Goal: Task Accomplishment & Management: Use online tool/utility

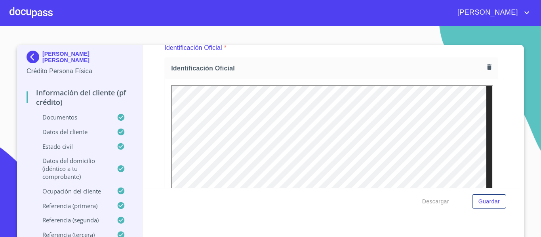
scroll to position [259, 0]
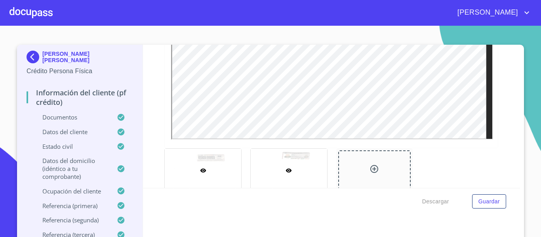
click at [293, 164] on div at bounding box center [289, 170] width 76 height 43
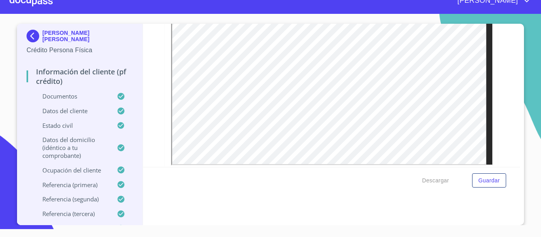
scroll to position [213, 0]
click at [27, 34] on img at bounding box center [35, 36] width 16 height 13
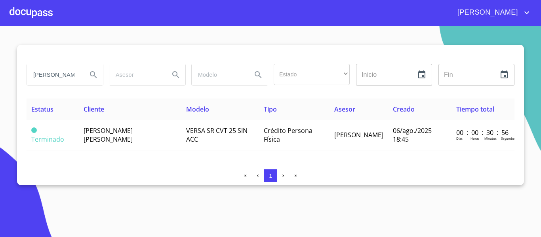
click at [36, 16] on div at bounding box center [31, 12] width 43 height 25
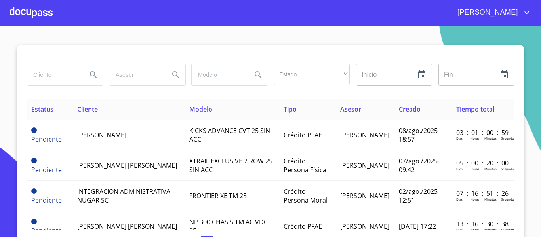
click at [47, 77] on input "search" at bounding box center [54, 74] width 54 height 21
type input "[PERSON_NAME]"
click at [90, 74] on icon "Search" at bounding box center [93, 74] width 7 height 7
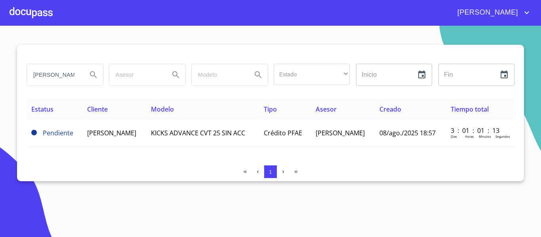
click at [126, 137] on span "[PERSON_NAME]" at bounding box center [111, 133] width 49 height 9
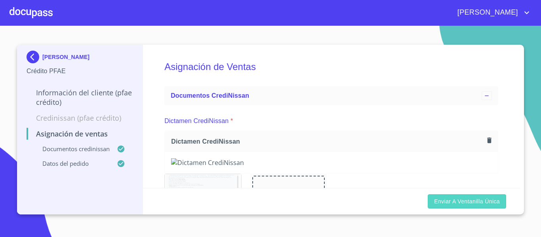
click at [450, 203] on span "Enviar a Ventanilla única" at bounding box center [467, 202] width 66 height 10
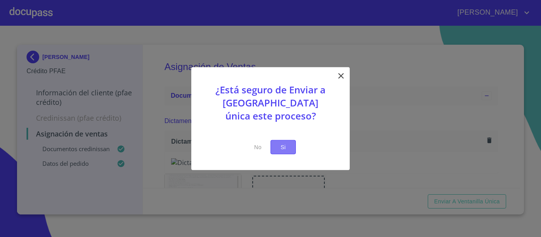
click at [287, 150] on span "Si" at bounding box center [283, 147] width 13 height 10
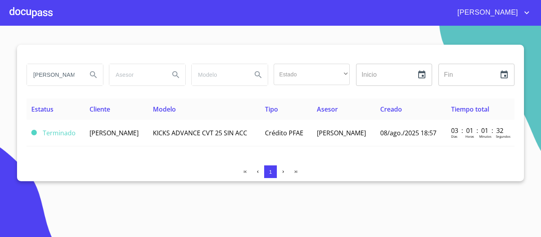
drag, startPoint x: 63, startPoint y: 73, endPoint x: 34, endPoint y: 75, distance: 29.7
click at [34, 75] on input "[PERSON_NAME]" at bounding box center [54, 74] width 54 height 21
click at [20, 7] on div at bounding box center [31, 12] width 43 height 25
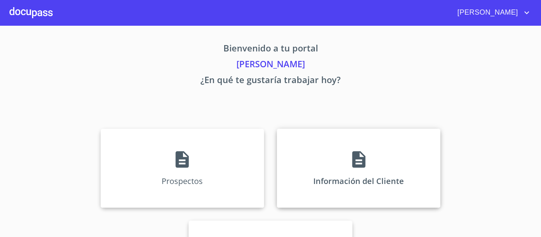
click at [315, 175] on div "Información del Cliente" at bounding box center [359, 168] width 164 height 79
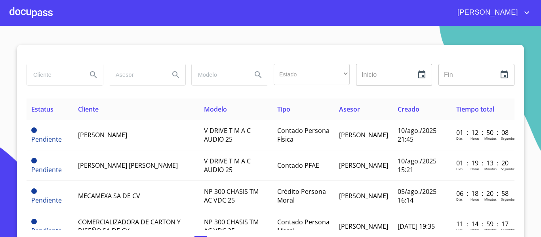
click at [52, 72] on input "search" at bounding box center [54, 74] width 54 height 21
paste input "[PERSON_NAME]"
type input "[PERSON_NAME]"
click at [89, 74] on icon "Search" at bounding box center [94, 75] width 10 height 10
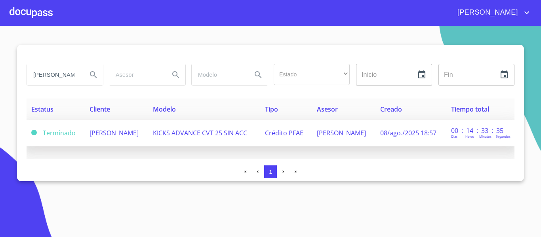
click at [215, 139] on td "KICKS ADVANCE CVT 25 SIN ACC" at bounding box center [204, 133] width 112 height 27
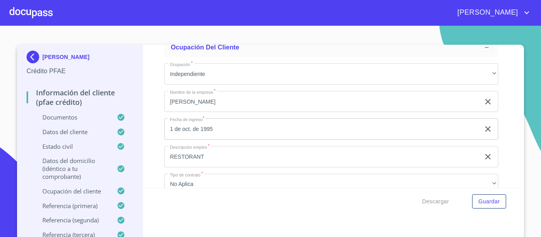
scroll to position [2930, 0]
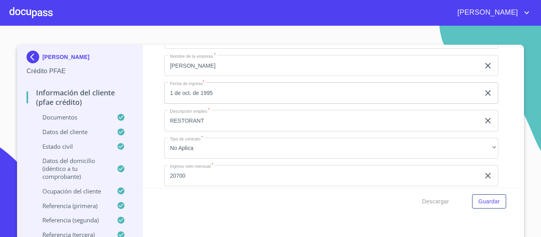
click at [27, 11] on div at bounding box center [31, 12] width 43 height 25
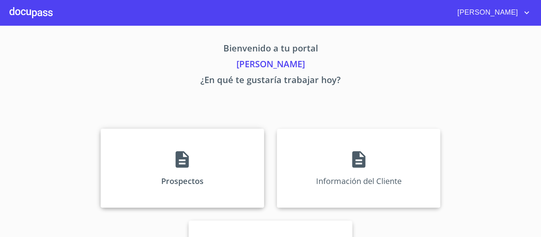
click at [206, 177] on div "Prospectos" at bounding box center [183, 168] width 164 height 79
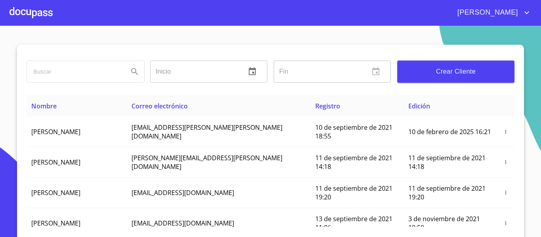
click at [80, 73] on input "search" at bounding box center [74, 71] width 95 height 21
type input "[PERSON_NAME]"
click at [131, 75] on icon "Search" at bounding box center [135, 72] width 10 height 10
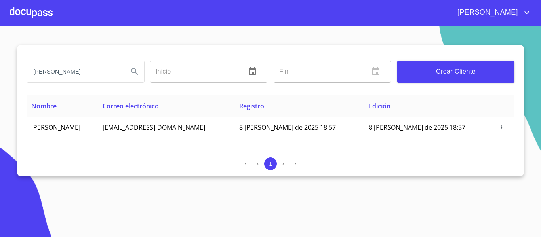
drag, startPoint x: 82, startPoint y: 69, endPoint x: 34, endPoint y: 69, distance: 47.5
click at [34, 69] on input "[PERSON_NAME]" at bounding box center [74, 71] width 95 height 21
click at [25, 13] on div at bounding box center [31, 12] width 43 height 25
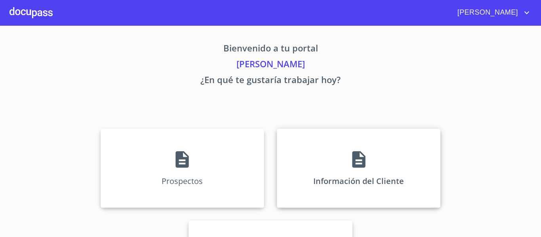
click at [330, 175] on div "Información del Cliente" at bounding box center [359, 168] width 164 height 79
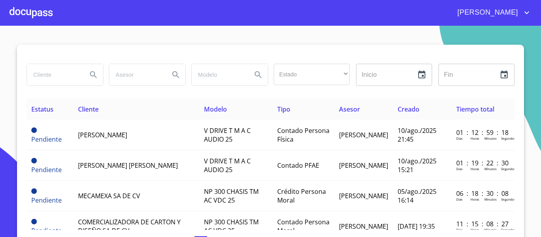
paste input "[PERSON_NAME]"
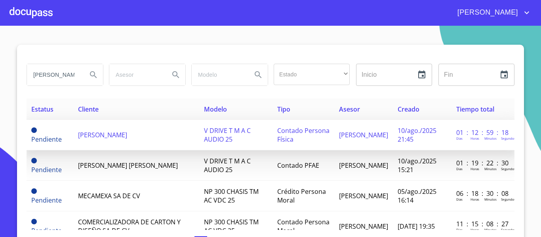
scroll to position [0, 1]
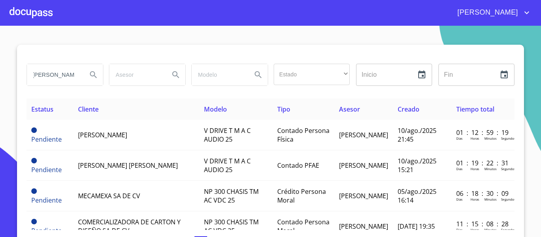
type input "[PERSON_NAME]"
click at [91, 78] on icon "Search" at bounding box center [94, 75] width 10 height 10
click at [89, 74] on icon "Search" at bounding box center [94, 75] width 10 height 10
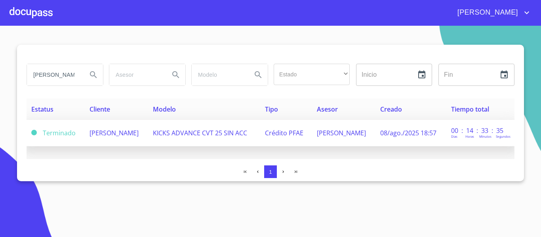
click at [148, 137] on td "[PERSON_NAME]" at bounding box center [116, 133] width 63 height 27
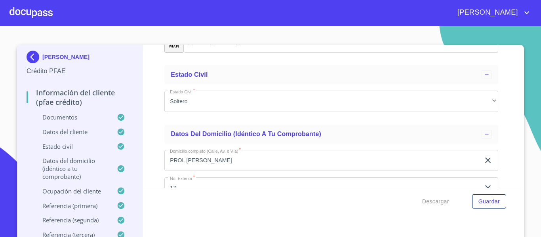
scroll to position [2415, 0]
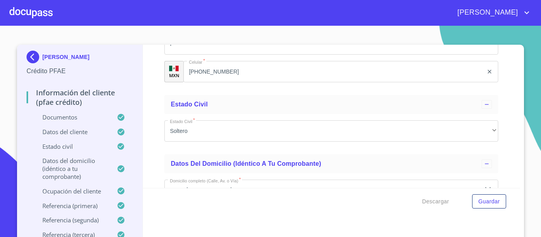
click at [27, 55] on img at bounding box center [35, 57] width 16 height 13
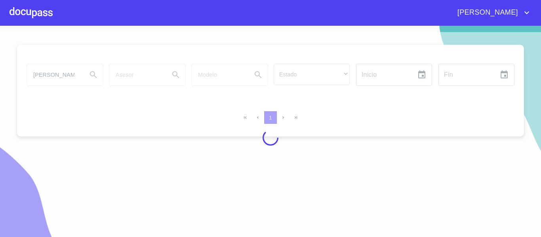
click at [75, 72] on div at bounding box center [270, 137] width 541 height 211
click at [76, 76] on div at bounding box center [270, 137] width 541 height 211
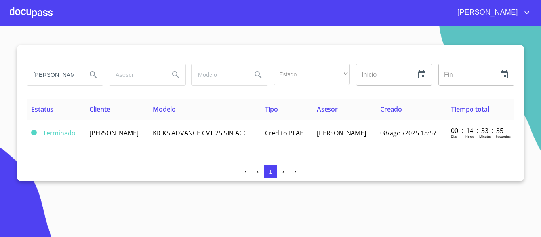
click at [78, 71] on input "[PERSON_NAME]" at bounding box center [54, 74] width 54 height 21
click at [74, 76] on input "[PERSON_NAME]" at bounding box center [54, 74] width 54 height 21
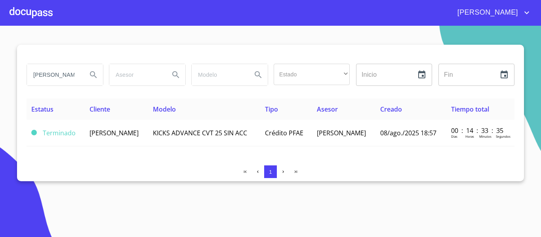
click at [79, 73] on input "[PERSON_NAME]" at bounding box center [54, 74] width 54 height 21
click at [77, 74] on input "[PERSON_NAME]" at bounding box center [54, 74] width 54 height 21
click at [15, 14] on div at bounding box center [31, 12] width 43 height 25
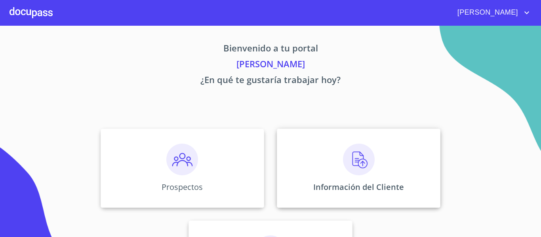
click at [317, 188] on p "Información del Cliente" at bounding box center [358, 187] width 91 height 11
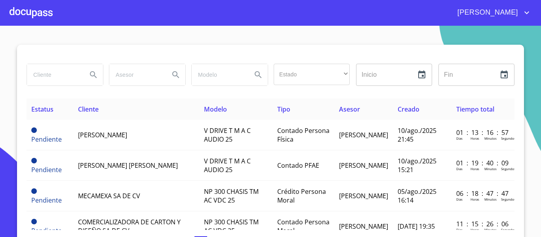
click at [55, 76] on input "search" at bounding box center [54, 74] width 54 height 21
type input "yuve"
click at [90, 76] on icon "Search" at bounding box center [93, 74] width 7 height 7
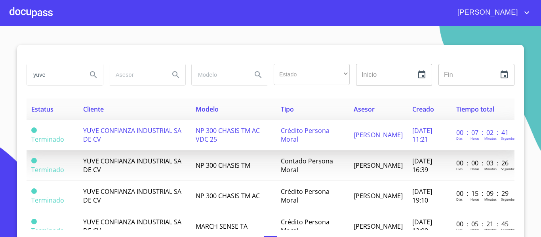
click at [205, 131] on span "NP 300 CHASIS TM AC VDC 25" at bounding box center [228, 134] width 64 height 17
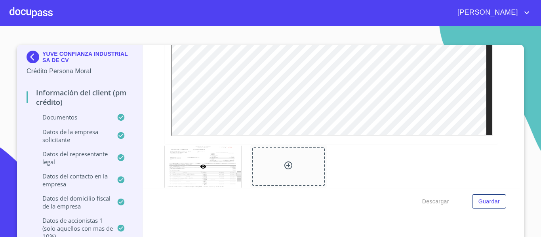
scroll to position [1610, 0]
